Goal: Task Accomplishment & Management: Use online tool/utility

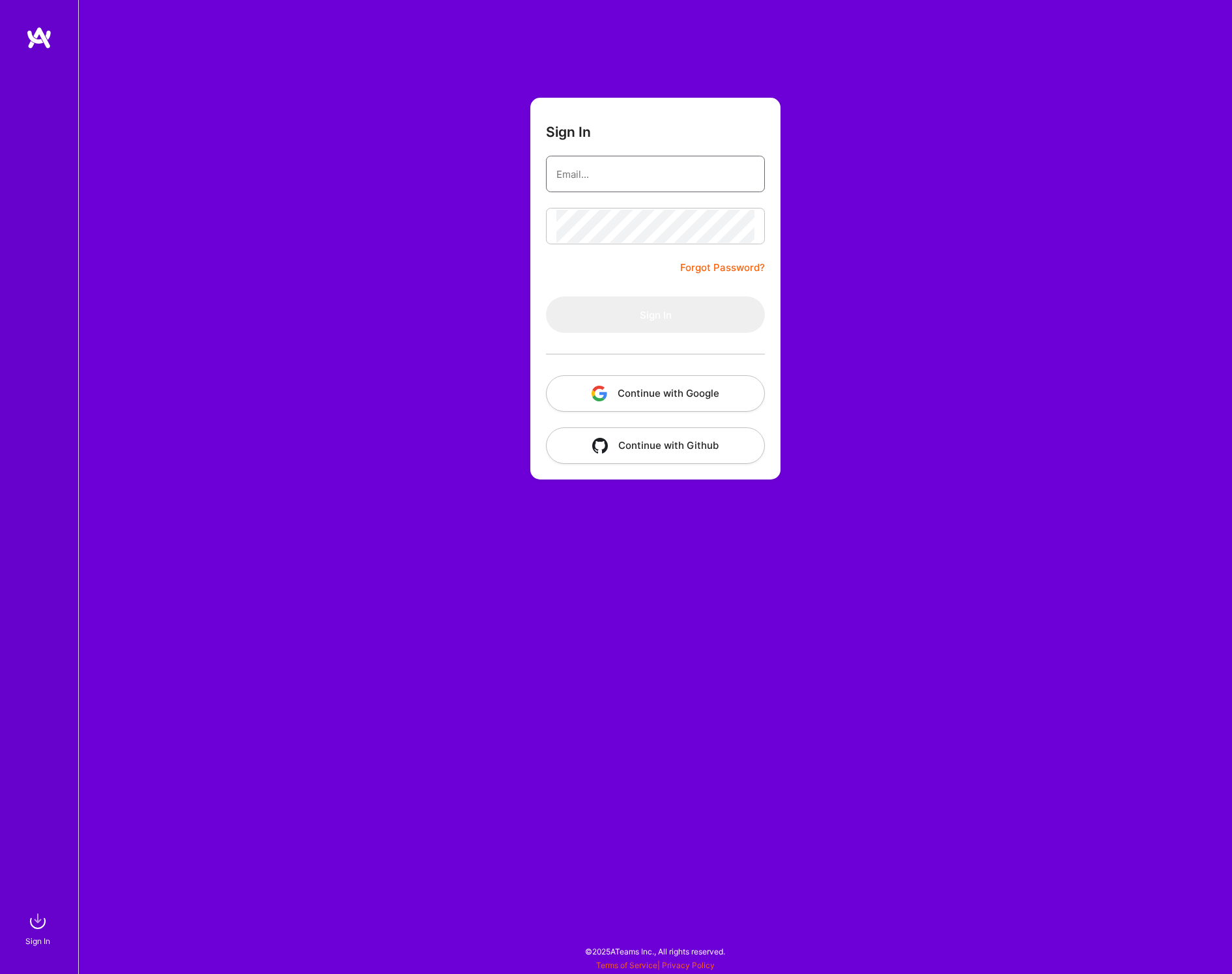
type input "[EMAIL_ADDRESS][DOMAIN_NAME]"
drag, startPoint x: 666, startPoint y: 321, endPoint x: 37, endPoint y: 277, distance: 630.5
click at [664, 321] on button "Sign In" at bounding box center [655, 315] width 219 height 36
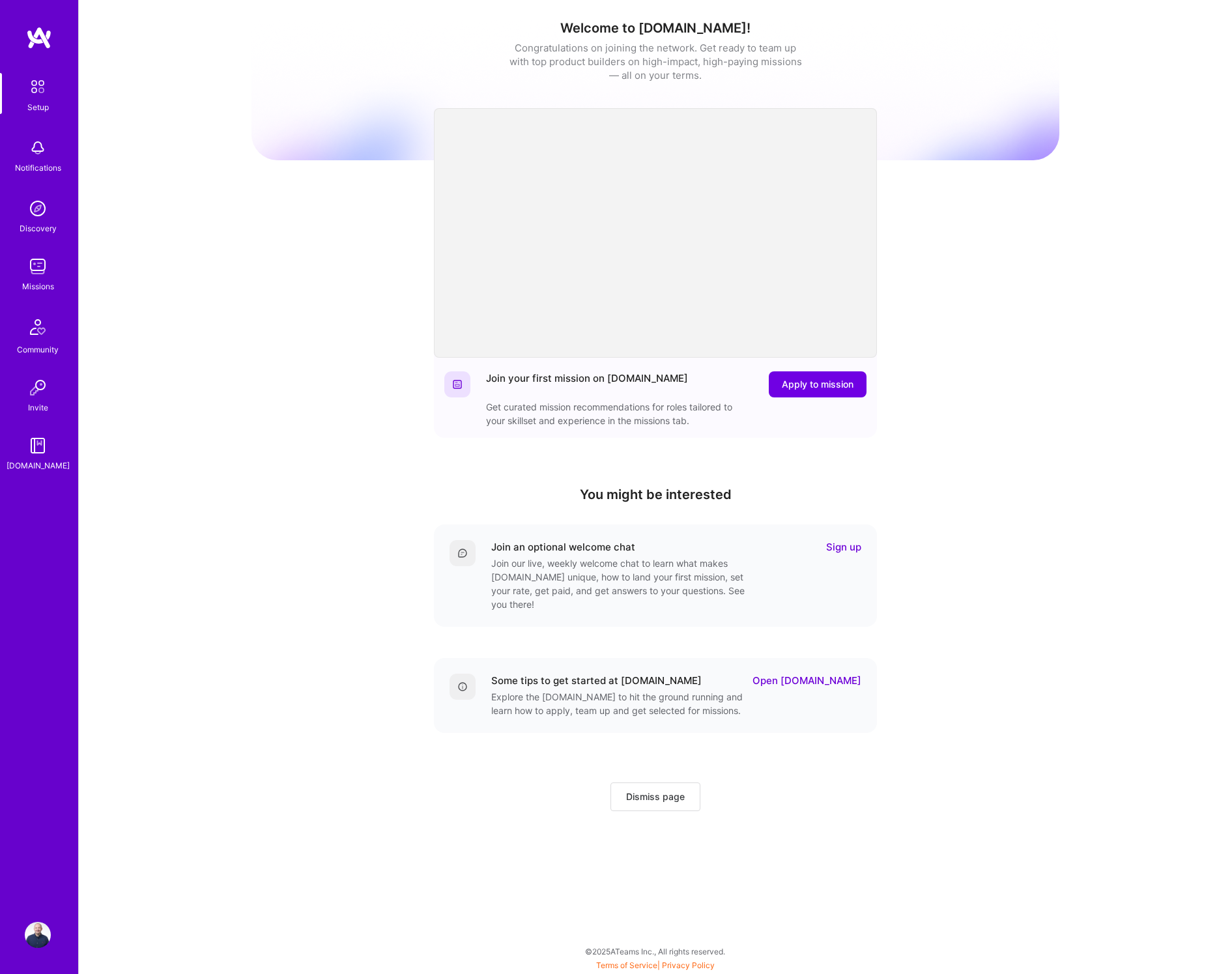
click at [42, 90] on img at bounding box center [37, 86] width 28 height 28
click at [48, 35] on img at bounding box center [38, 37] width 26 height 23
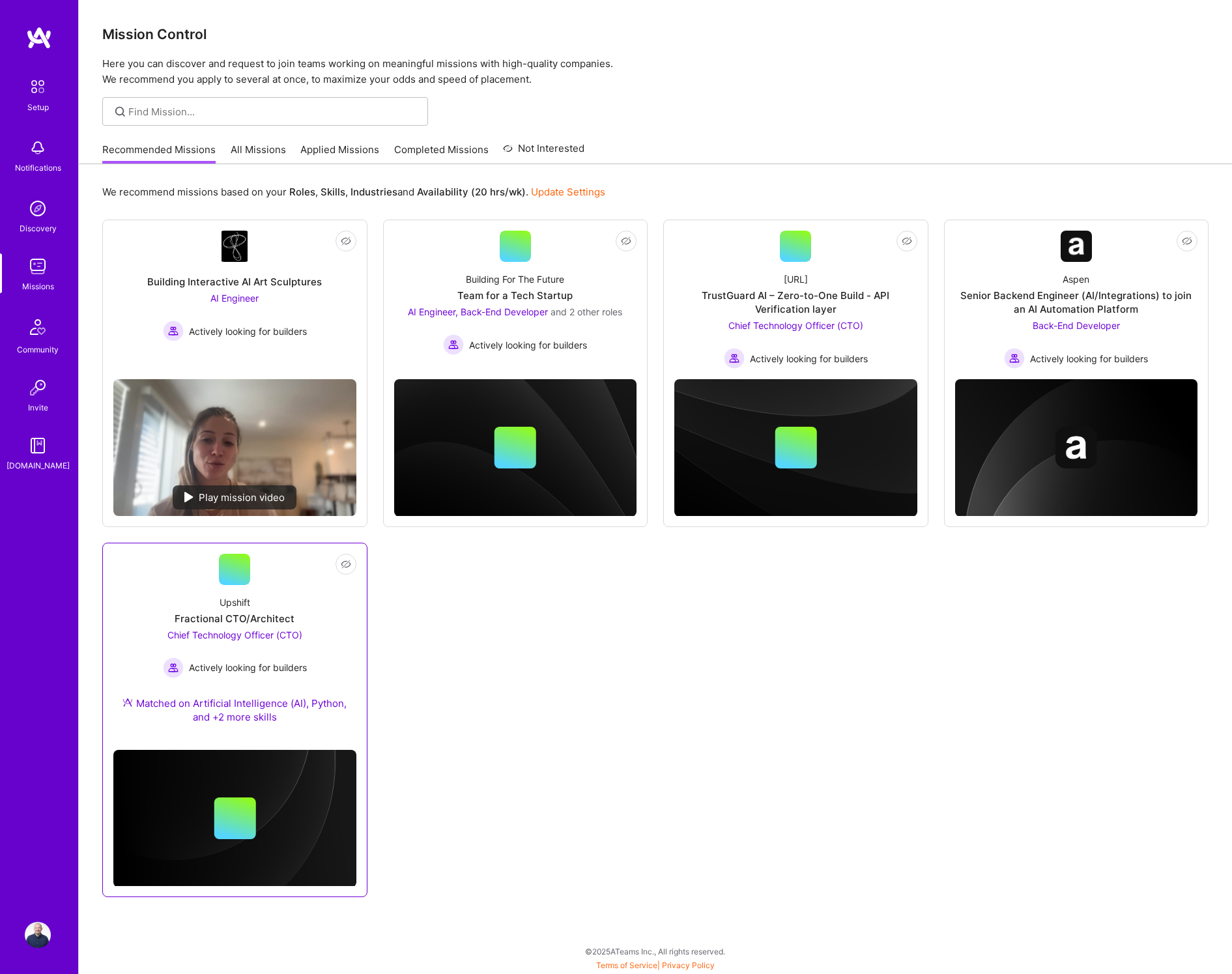
click at [274, 604] on div "Upshift Fractional CTO/Architect Chief Technology Officer (CTO) Actively lookin…" at bounding box center [234, 662] width 243 height 154
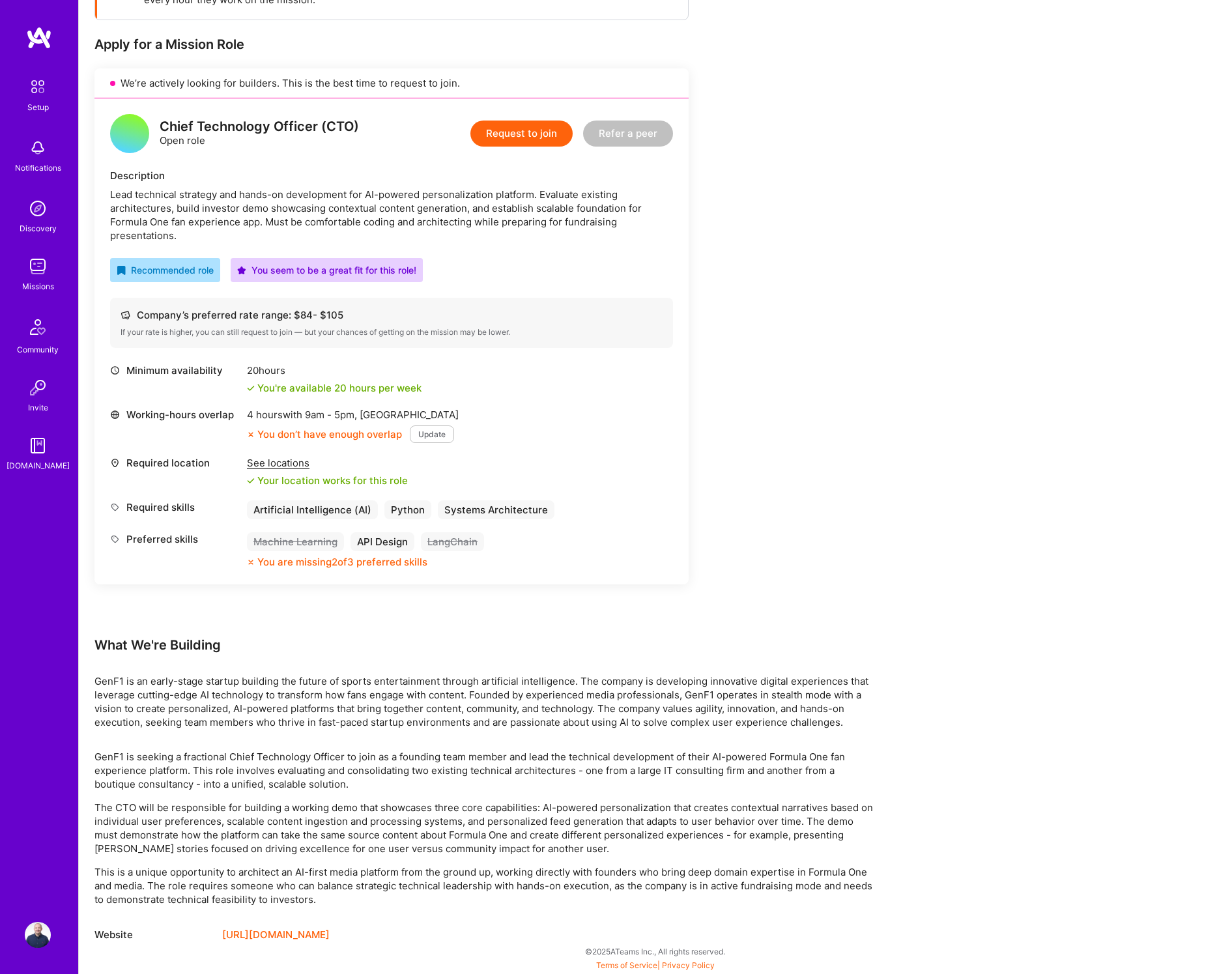
scroll to position [237, 0]
